Goal: Transaction & Acquisition: Subscribe to service/newsletter

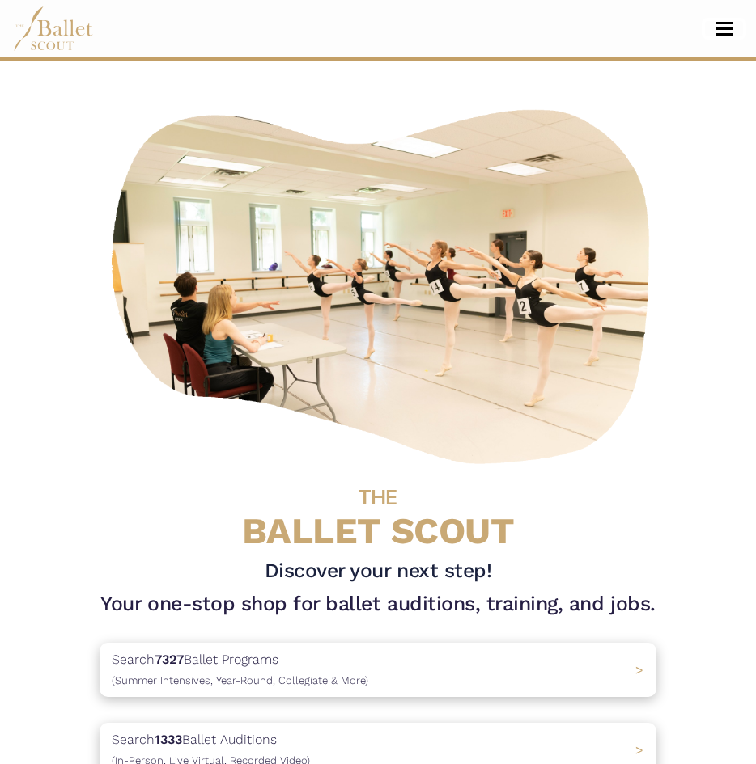
click at [719, 31] on button "Toggle navigation" at bounding box center [724, 28] width 38 height 15
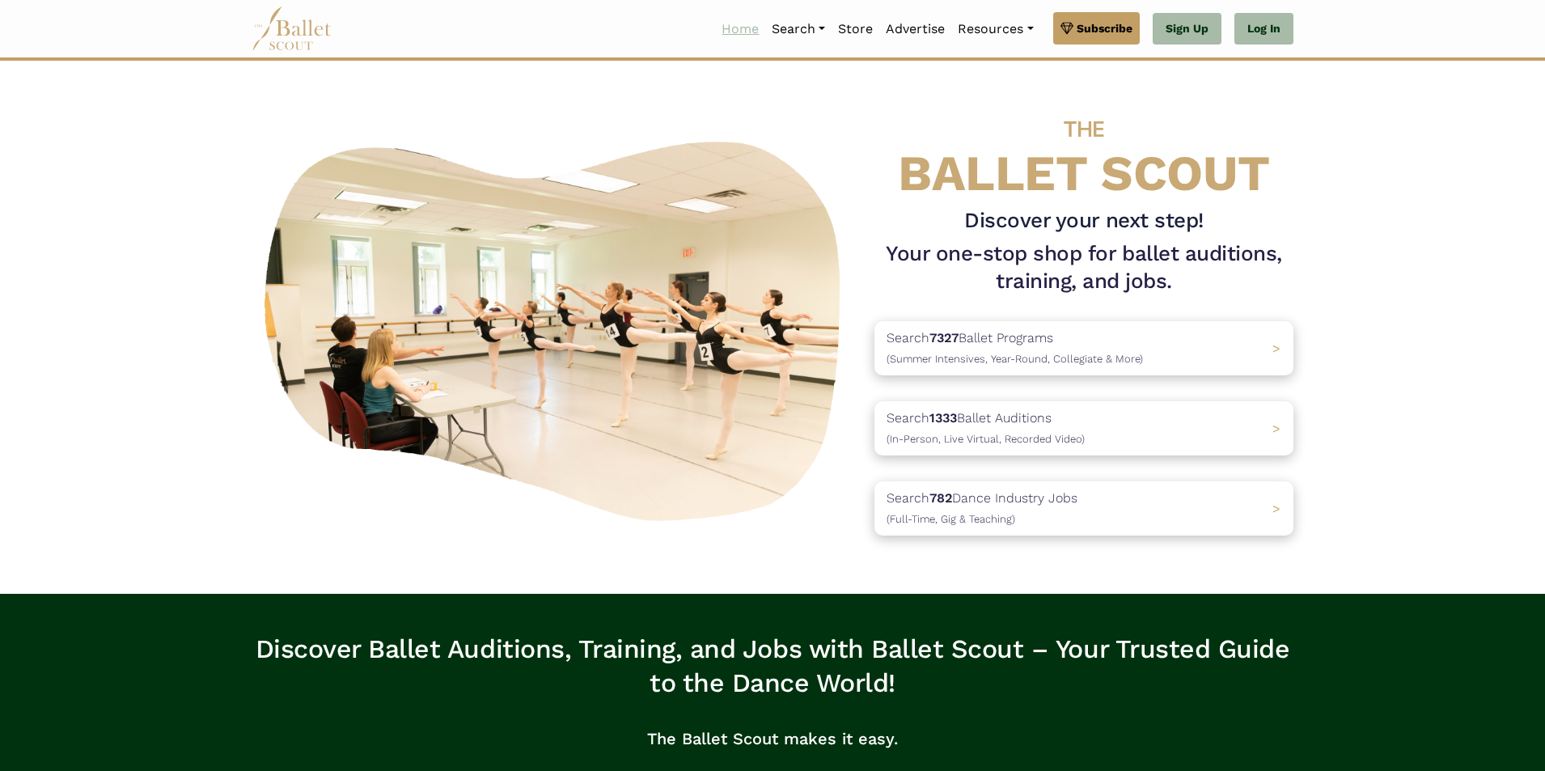
click at [740, 32] on link "Home" at bounding box center [740, 29] width 50 height 34
click at [805, 95] on link "Programs" at bounding box center [842, 91] width 155 height 25
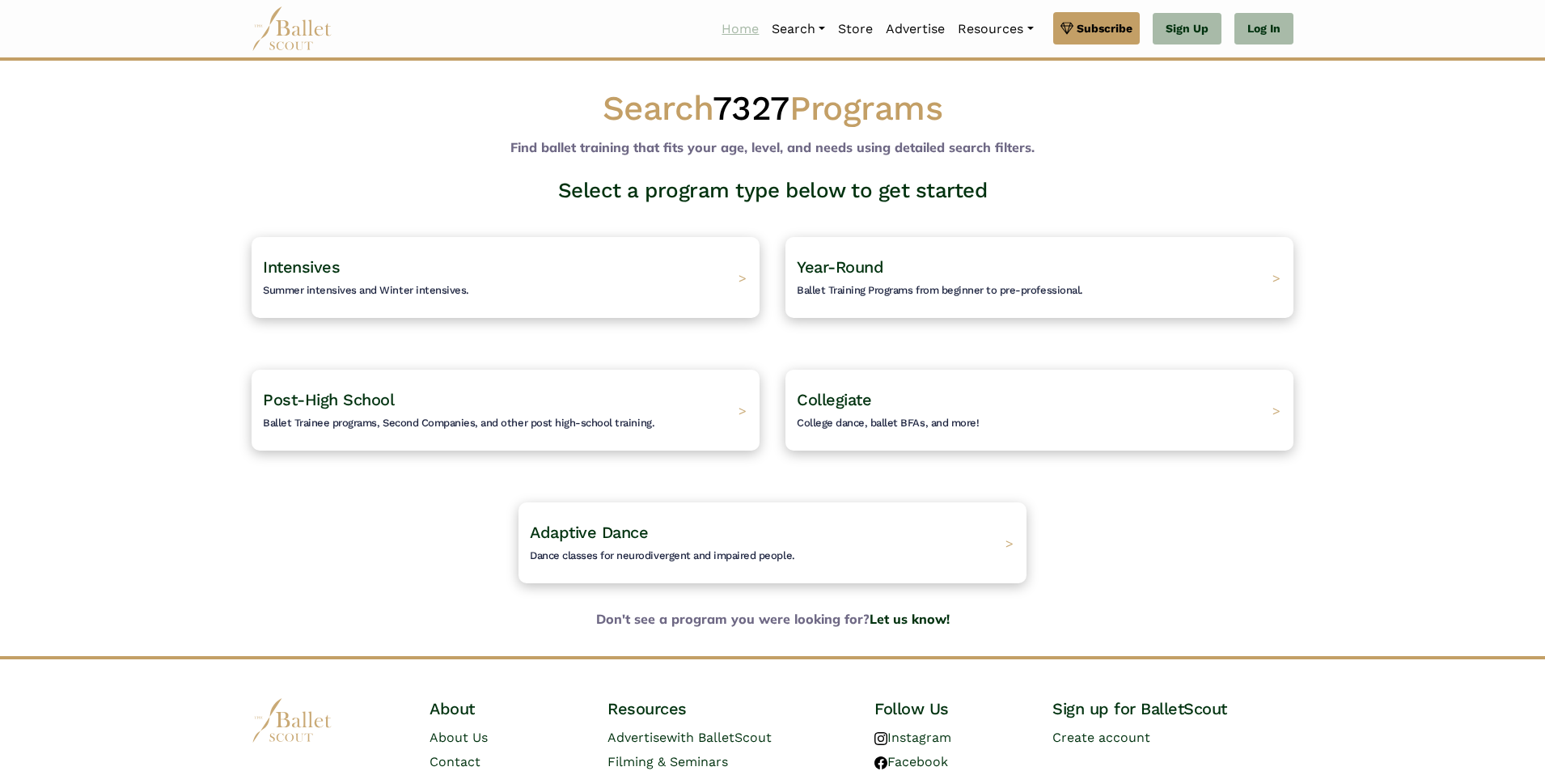
click at [743, 34] on link "Home" at bounding box center [740, 29] width 50 height 34
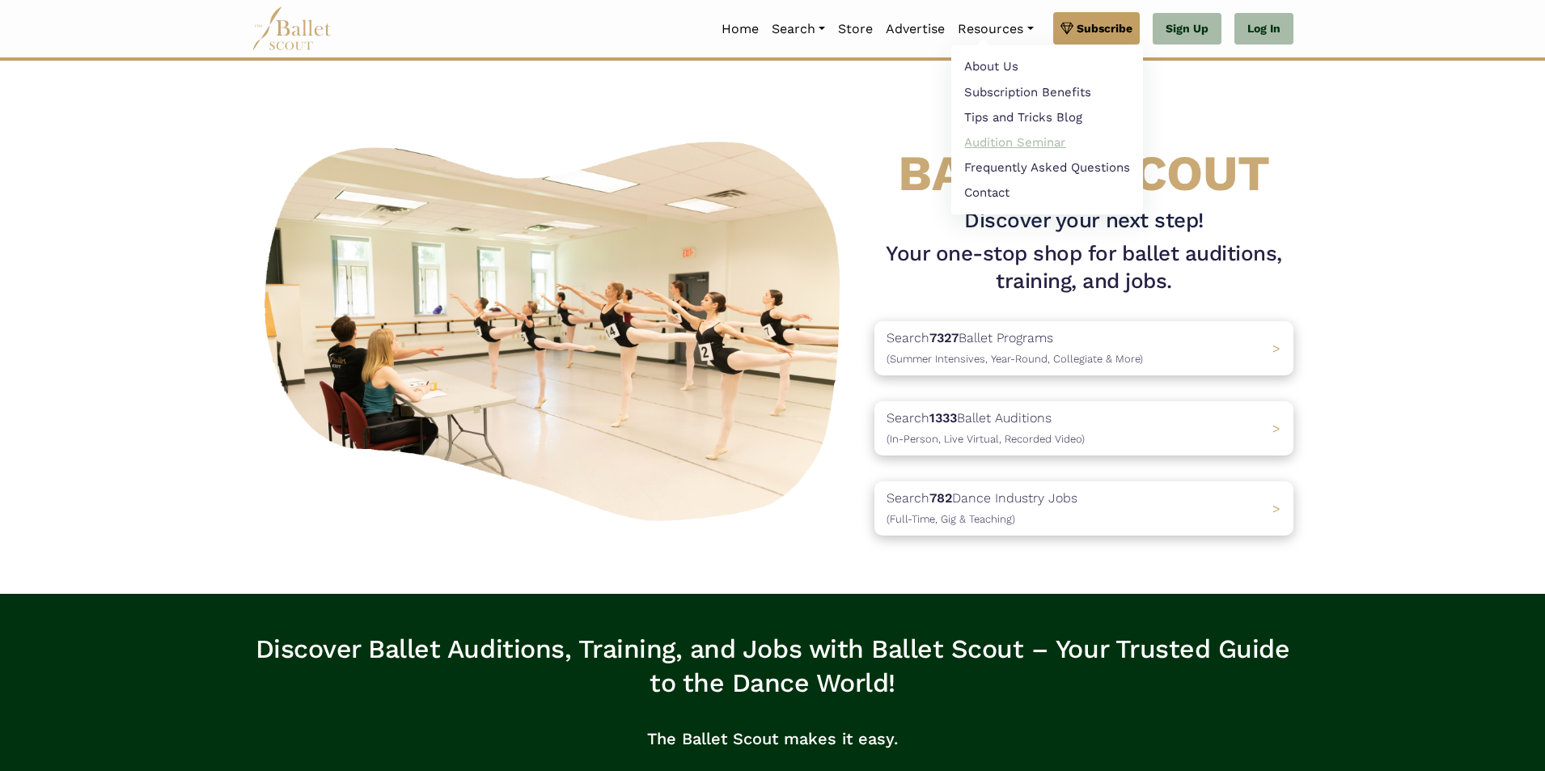
click at [996, 143] on link "Audition Seminar" at bounding box center [1047, 141] width 192 height 25
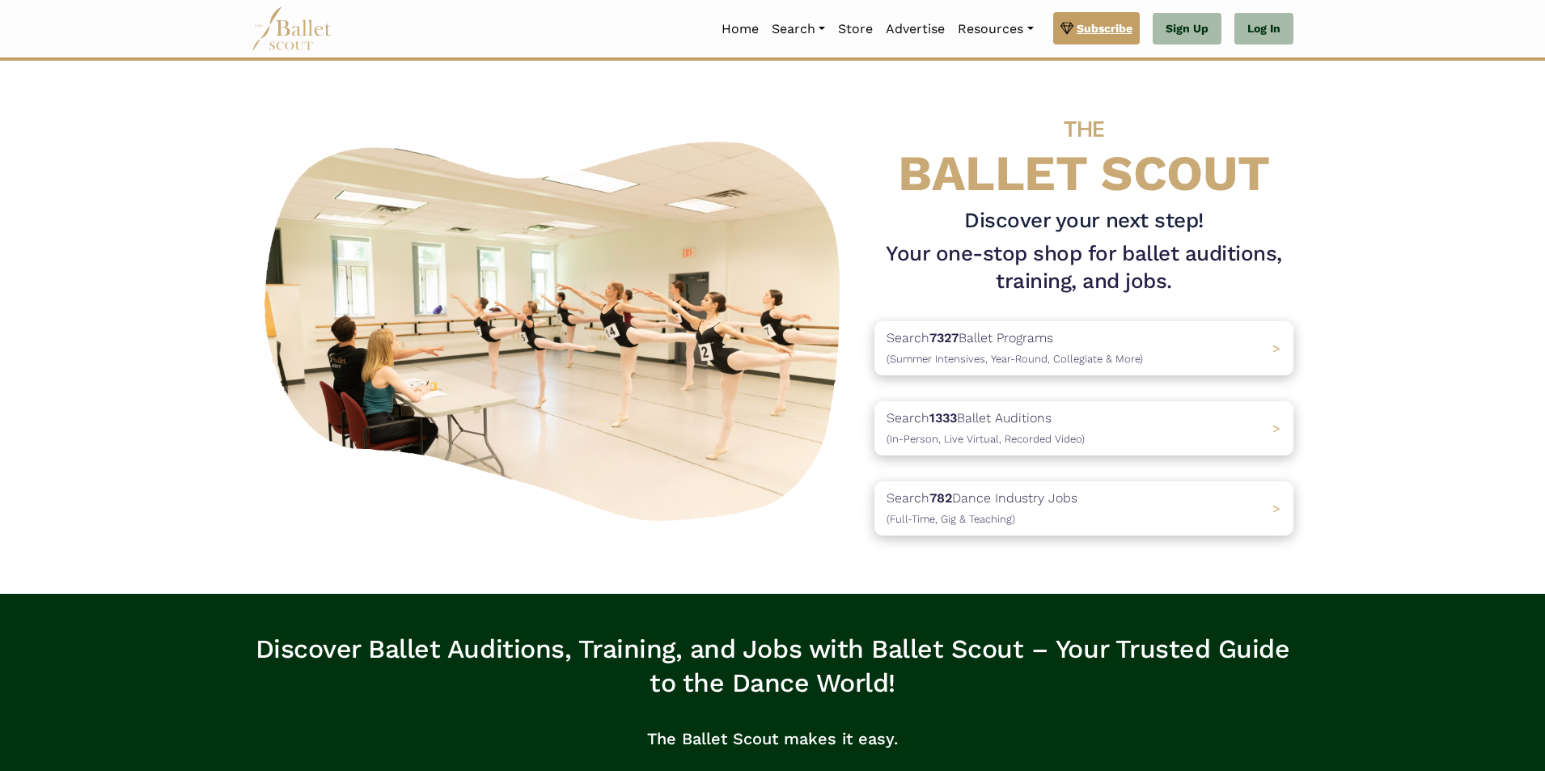
click at [1109, 32] on span "Subscribe" at bounding box center [1105, 28] width 56 height 18
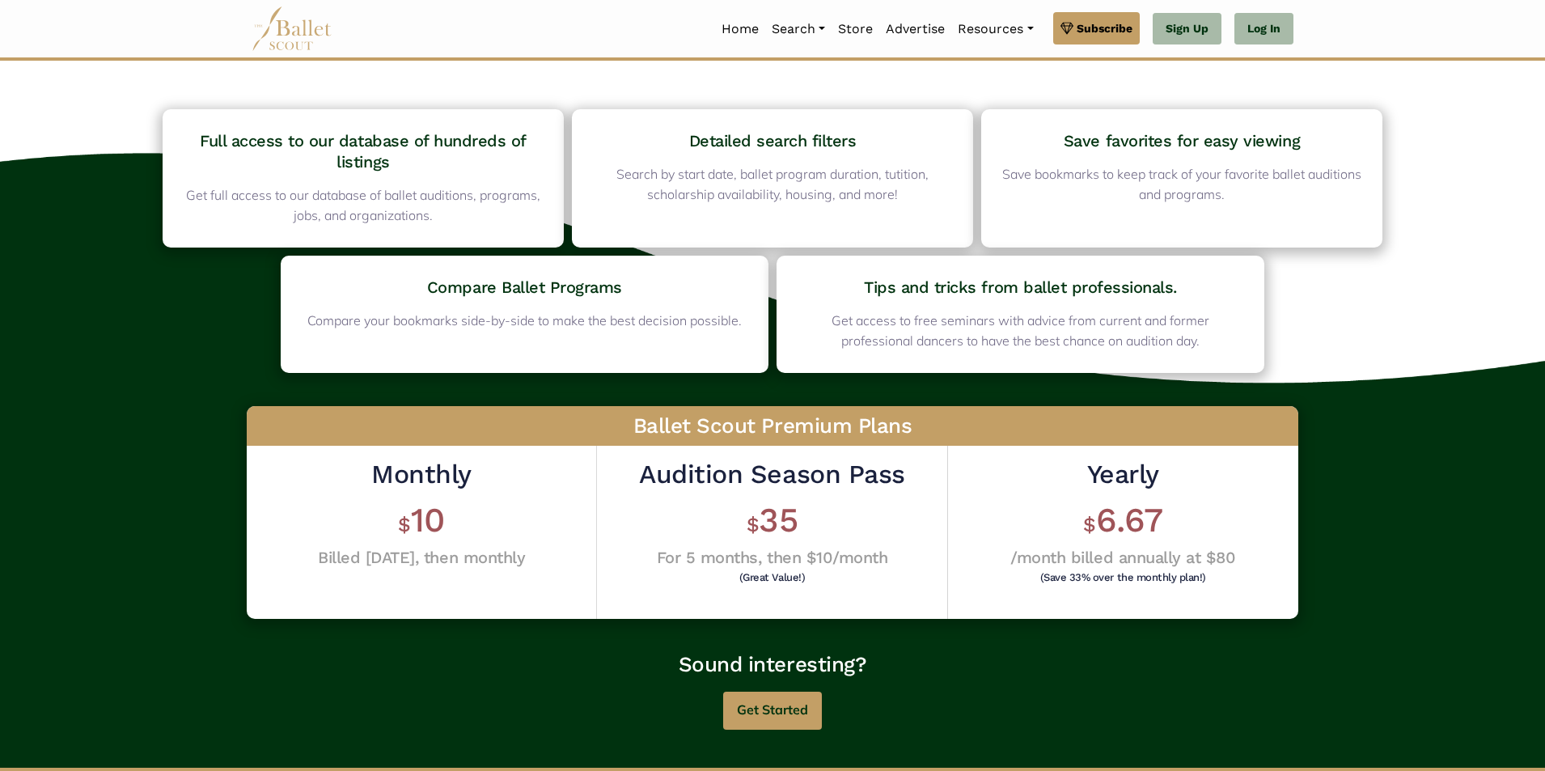
scroll to position [162, 0]
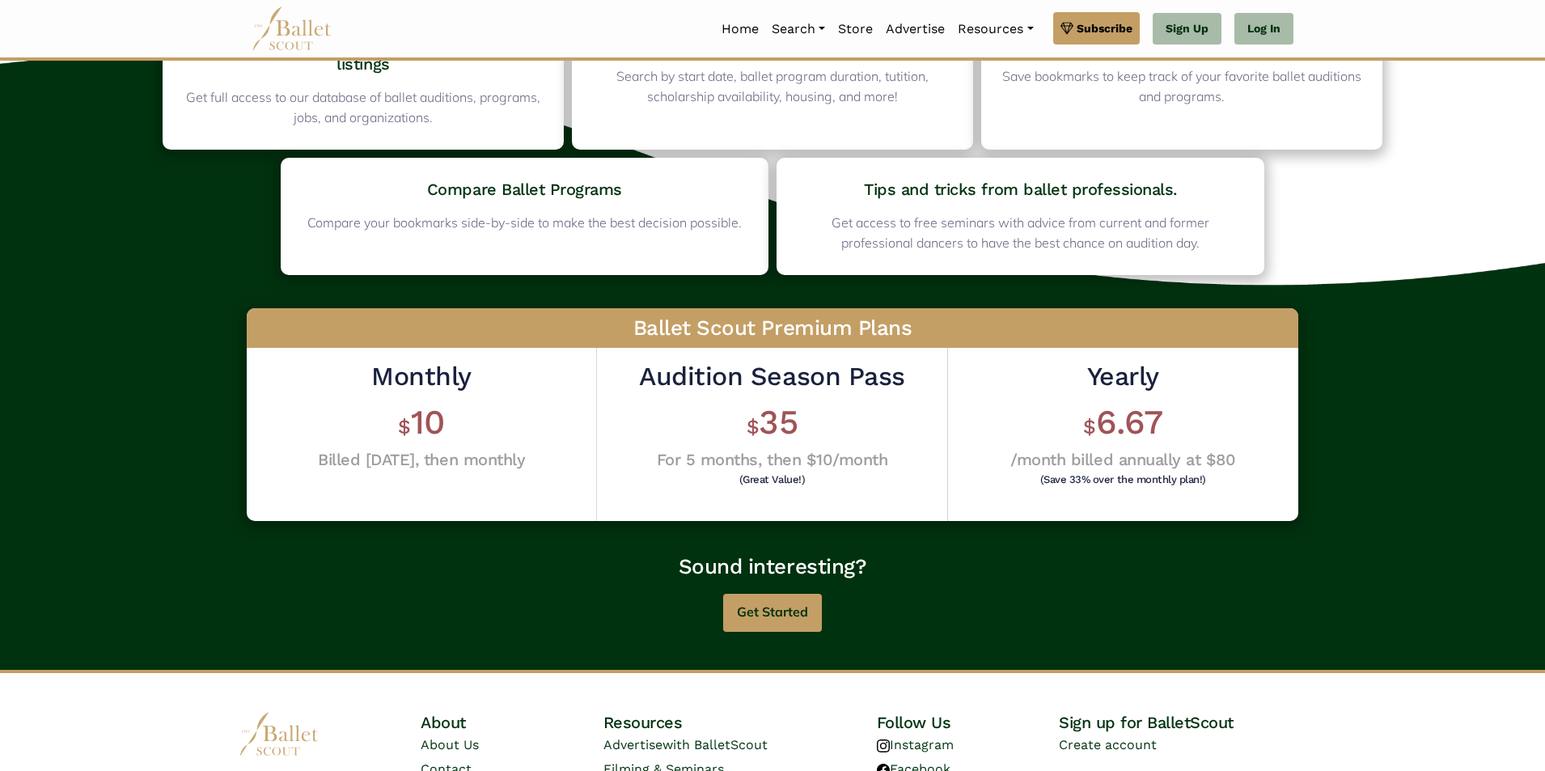
click at [1128, 461] on h4 "/month billed annually at $80" at bounding box center [1122, 459] width 225 height 21
click at [761, 604] on button "Get Started" at bounding box center [772, 613] width 99 height 38
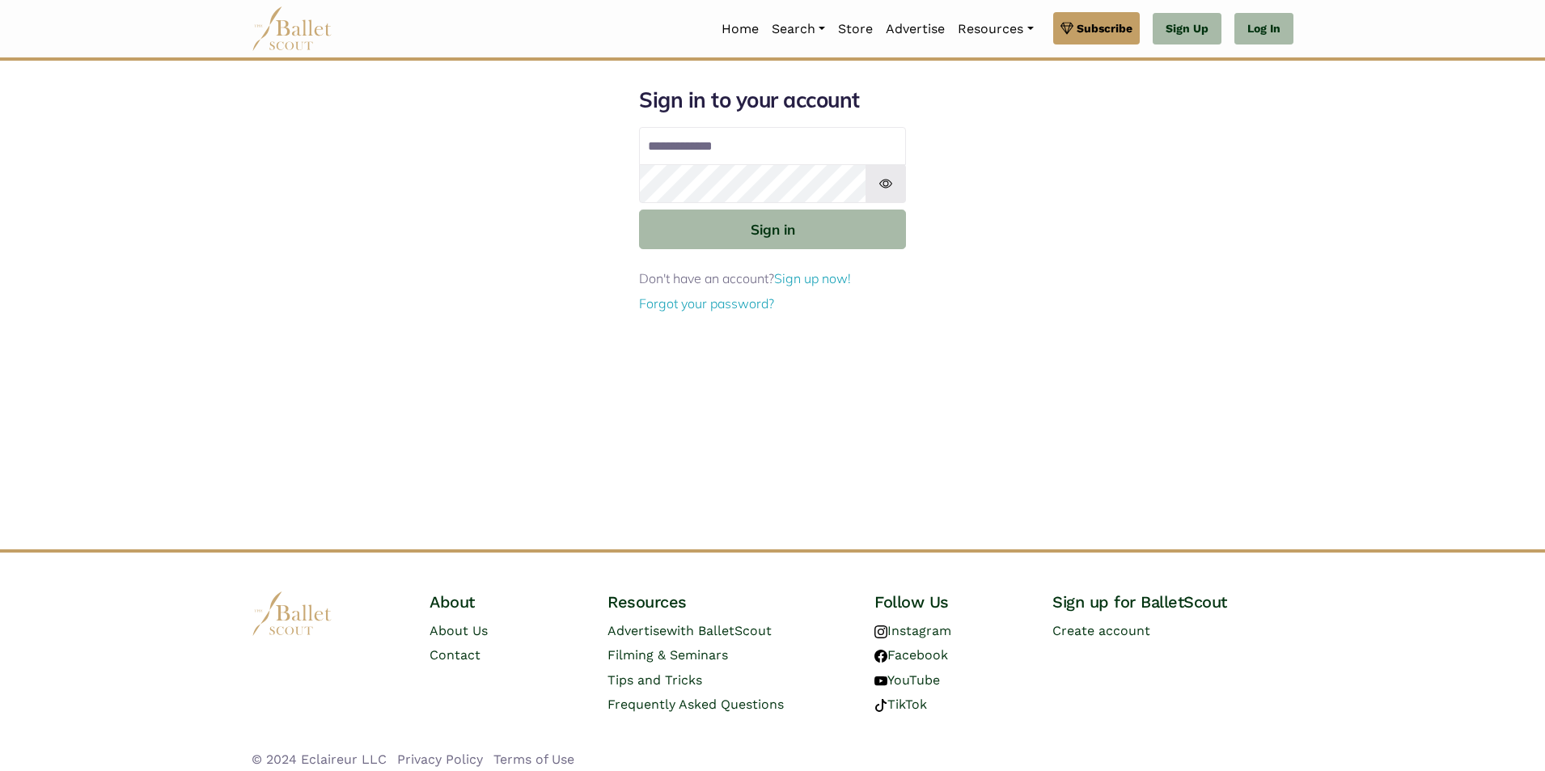
click at [840, 146] on input "Email address" at bounding box center [772, 146] width 267 height 39
